Goal: Information Seeking & Learning: Learn about a topic

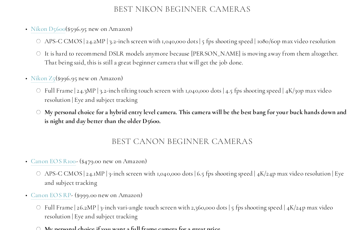
scroll to position [583, 0]
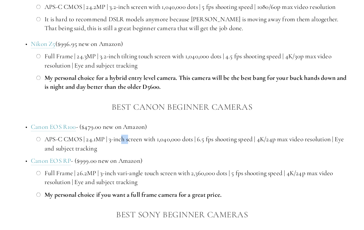
click at [137, 140] on p "APS-C CMOS | 24.1MP | 3-inch screen with 1,040,000 dots | 6.5 fps shooting spee…" at bounding box center [196, 144] width 303 height 18
drag, startPoint x: 165, startPoint y: 140, endPoint x: 187, endPoint y: 139, distance: 21.6
click at [169, 140] on p "APS-C CMOS | 24.1MP | 3-inch screen with 1,040,000 dots | 6.5 fps shooting spee…" at bounding box center [196, 144] width 303 height 18
click at [195, 124] on p "Canon EOS R100 - ($479.00 new on Amazon)" at bounding box center [189, 126] width 316 height 9
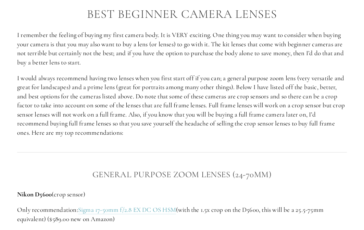
scroll to position [891, 0]
drag, startPoint x: 103, startPoint y: 61, endPoint x: 91, endPoint y: 62, distance: 11.7
click at [92, 61] on p "I remember the feeling of buying my first camera body. It is VERY exciting. One…" at bounding box center [182, 48] width 330 height 36
click at [131, 83] on p "I would always recommend having two lenses when you first start off if you can;…" at bounding box center [182, 105] width 330 height 64
drag, startPoint x: 138, startPoint y: 79, endPoint x: 154, endPoint y: 77, distance: 15.6
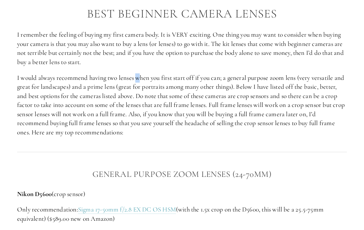
click at [151, 77] on p "I would always recommend having two lenses when you first start off if you can;…" at bounding box center [182, 105] width 330 height 64
drag, startPoint x: 165, startPoint y: 78, endPoint x: 184, endPoint y: 78, distance: 19.5
click at [172, 78] on p "I would always recommend having two lenses when you first start off if you can;…" at bounding box center [182, 105] width 330 height 64
drag, startPoint x: 212, startPoint y: 80, endPoint x: 220, endPoint y: 79, distance: 8.2
click at [216, 79] on p "I would always recommend having two lenses when you first start off if you can;…" at bounding box center [182, 105] width 330 height 64
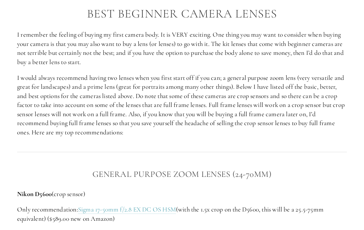
drag, startPoint x: 253, startPoint y: 81, endPoint x: 270, endPoint y: 81, distance: 16.4
click at [256, 81] on p "I would always recommend having two lenses when you first start off if you can;…" at bounding box center [182, 105] width 330 height 64
drag, startPoint x: 224, startPoint y: 89, endPoint x: 234, endPoint y: 89, distance: 9.9
click at [228, 89] on p "I would always recommend having two lenses when you first start off if you can;…" at bounding box center [182, 105] width 330 height 64
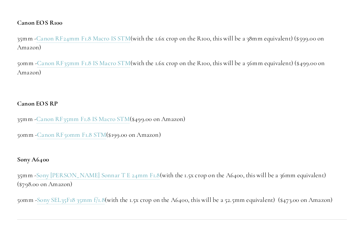
scroll to position [1645, 0]
